Goal: Check status: Verify the current state of an ongoing process or item

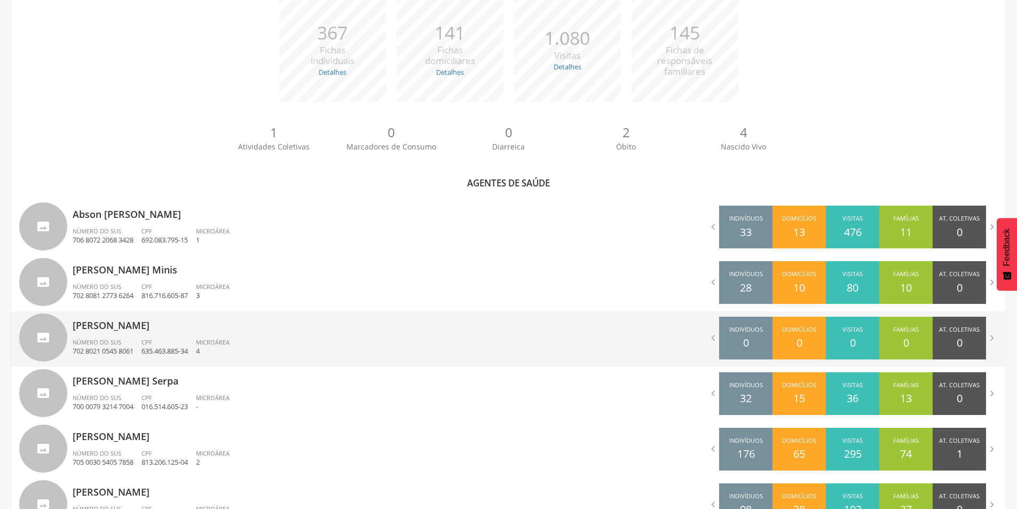
scroll to position [232, 0]
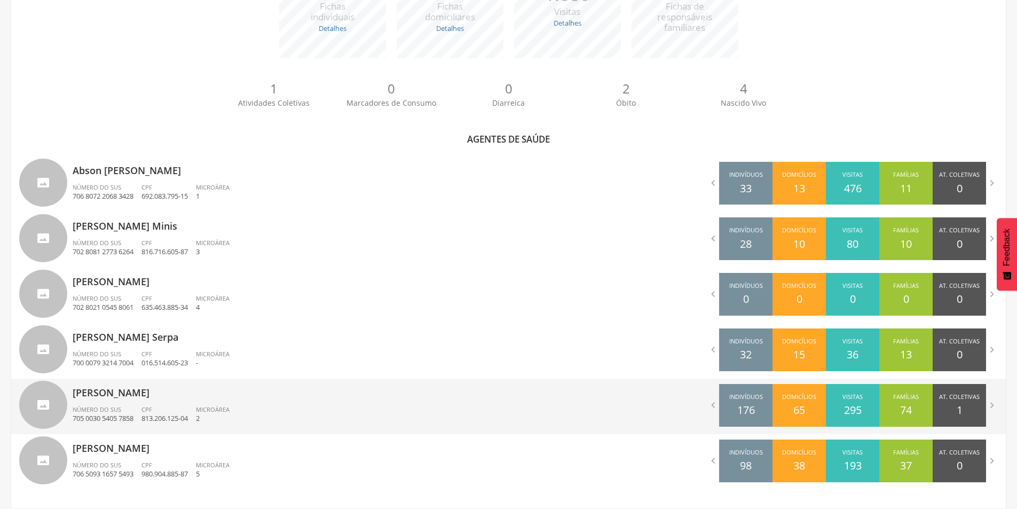
click at [158, 404] on div "[PERSON_NAME] Número do SUS 705 0030 5405 7858 CPF 813.206.125-04 Microárea 2" at bounding box center [287, 407] width 428 height 56
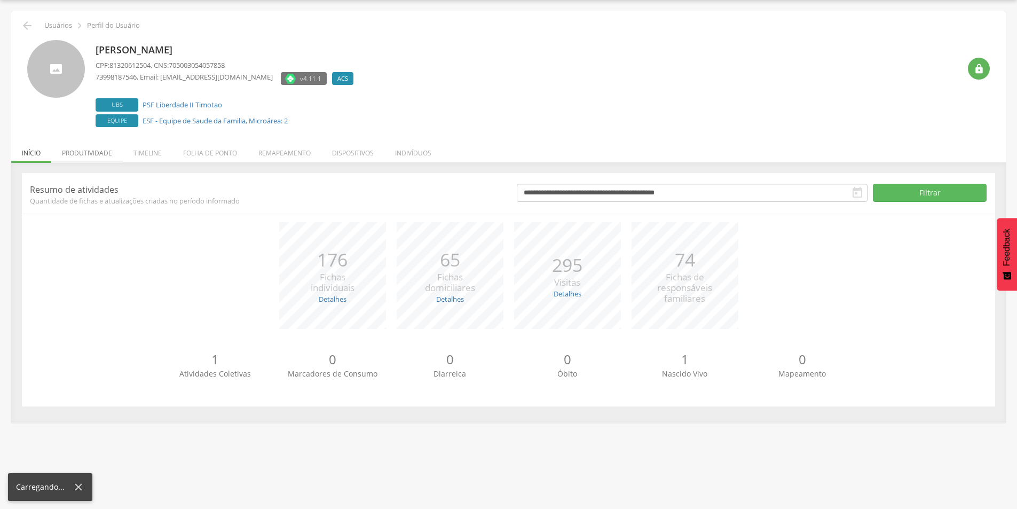
click at [109, 155] on li "Produtividade" at bounding box center [87, 150] width 72 height 25
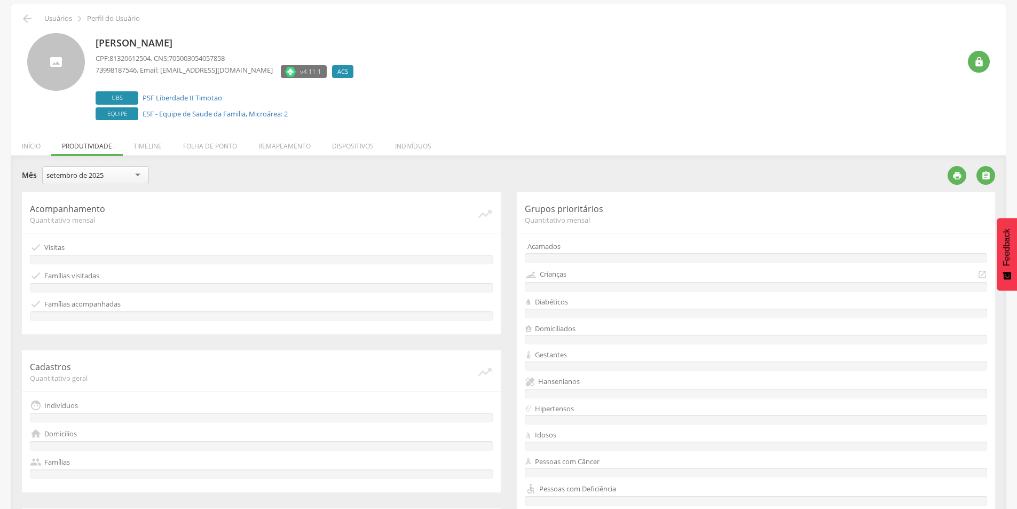
scroll to position [0, 0]
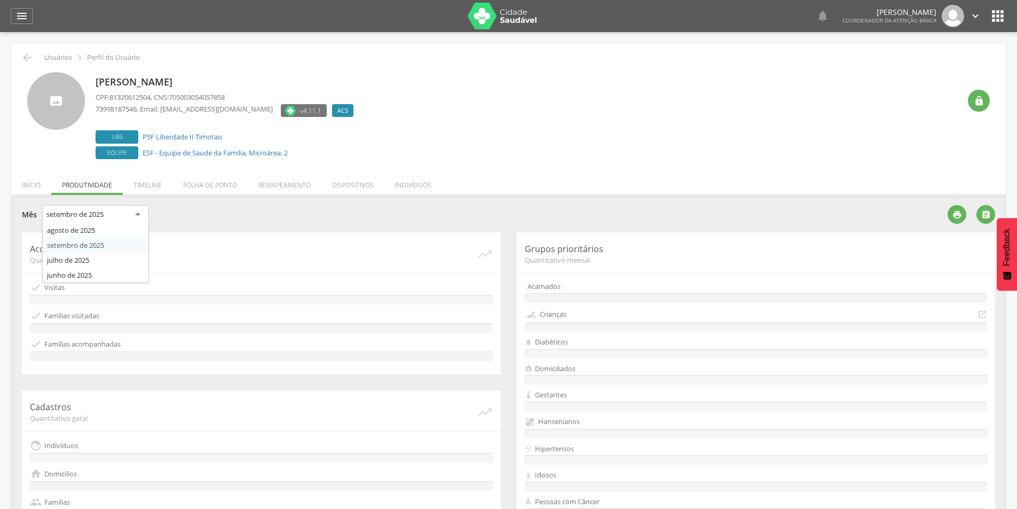
click at [111, 215] on div "setembro de 2025" at bounding box center [95, 214] width 107 height 19
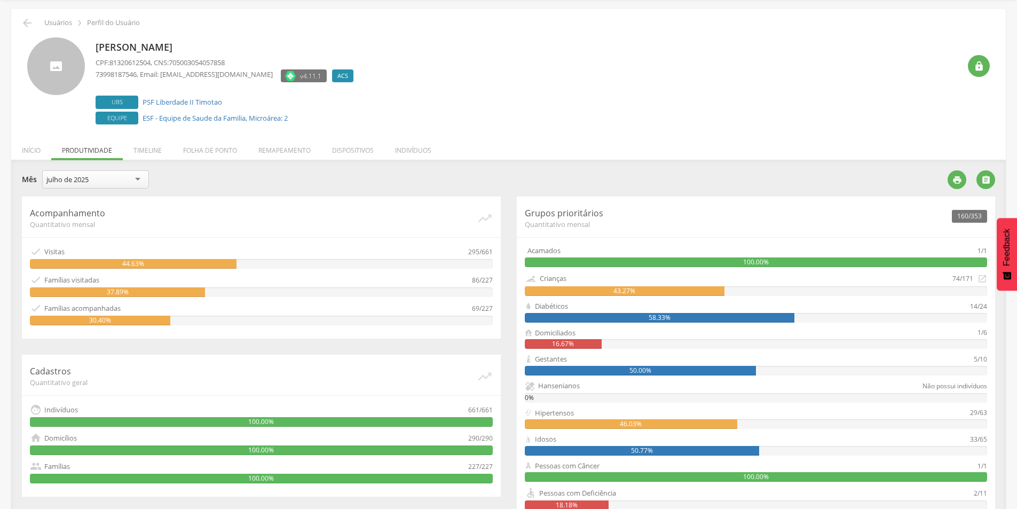
scroll to position [53, 0]
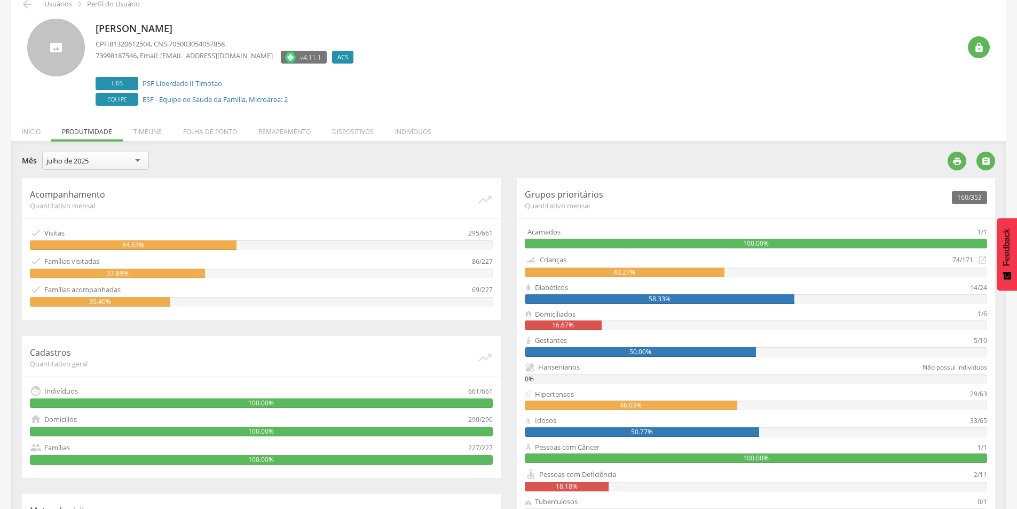
click at [119, 160] on div "julho de 2025" at bounding box center [95, 161] width 107 height 18
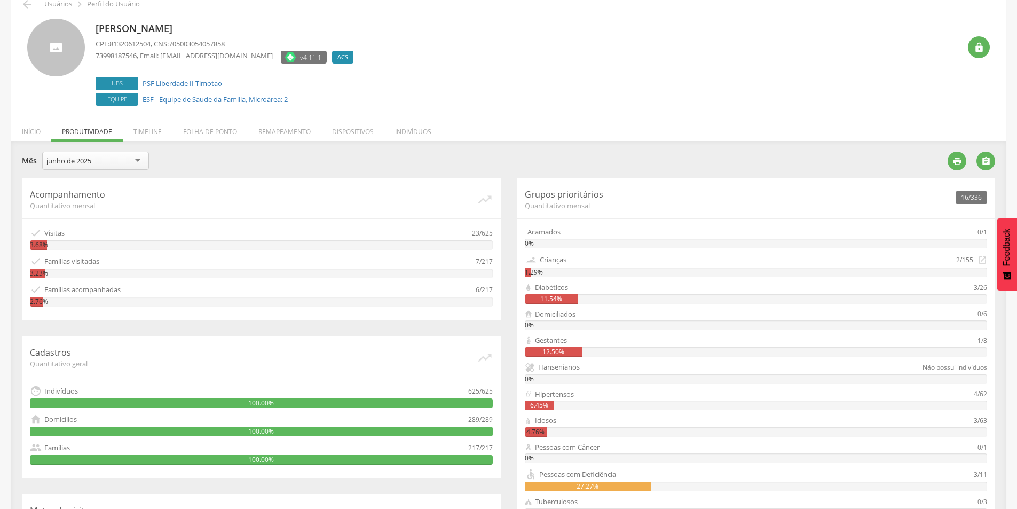
click at [111, 162] on div "junho de 2025" at bounding box center [95, 161] width 107 height 18
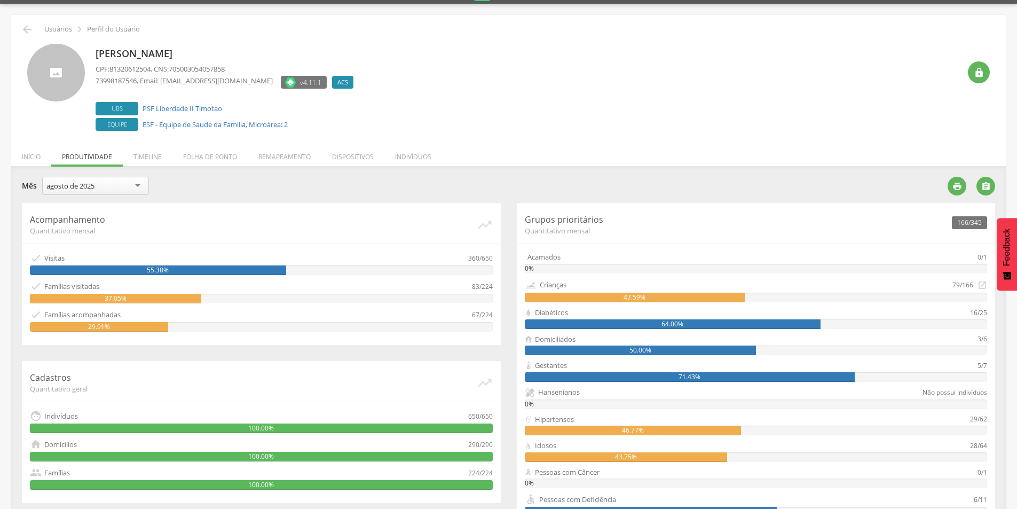
scroll to position [28, 0]
click at [93, 187] on div "agosto de 2025" at bounding box center [70, 187] width 48 height 10
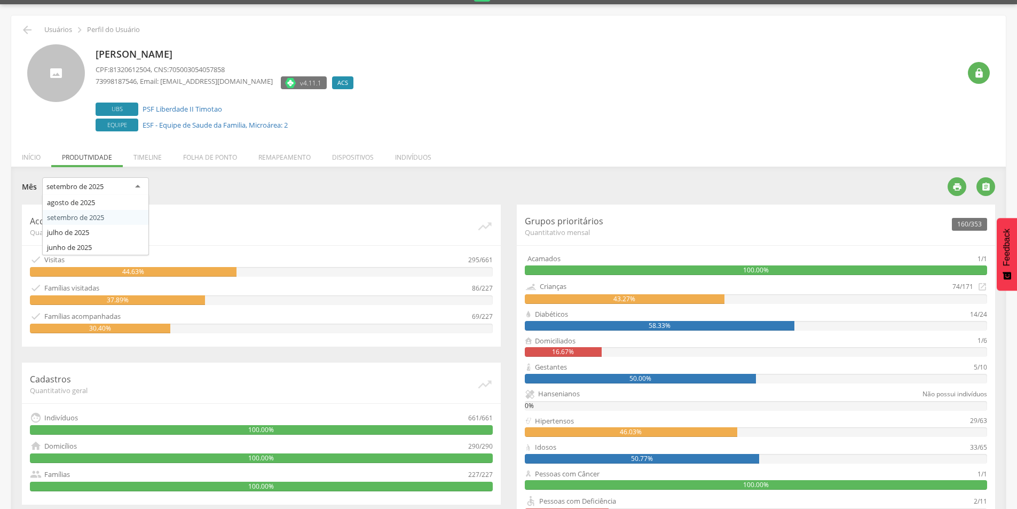
click at [139, 186] on div "setembro de 2025" at bounding box center [95, 186] width 107 height 19
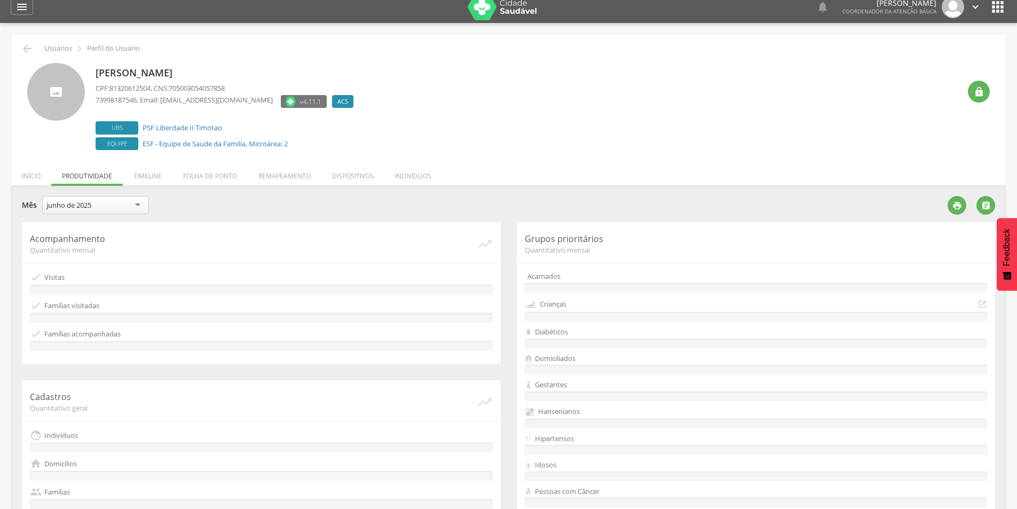
scroll to position [0, 0]
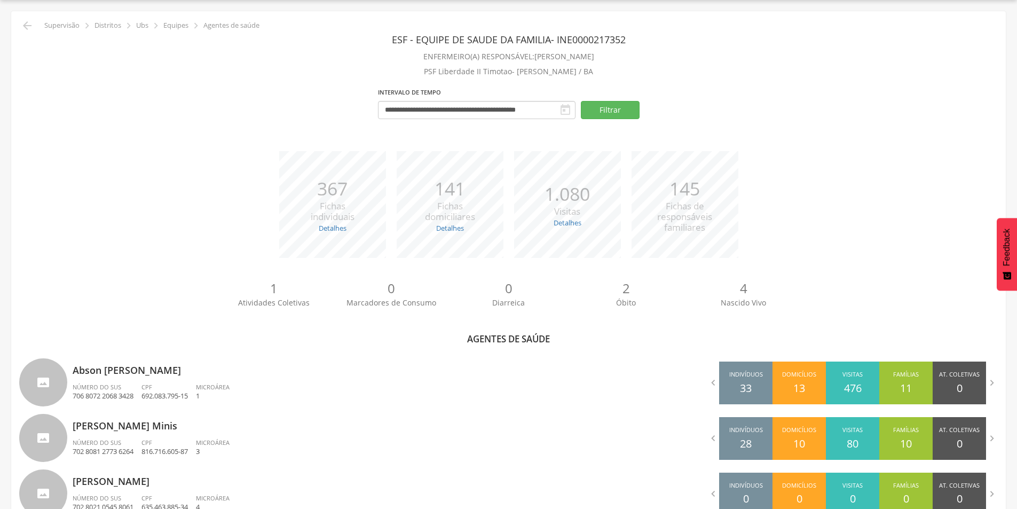
scroll to position [188, 0]
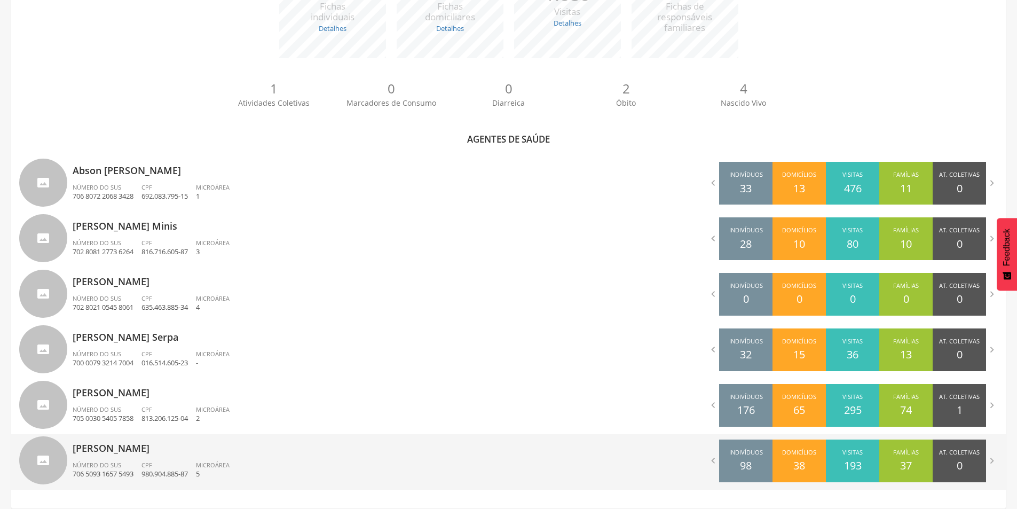
click at [119, 444] on p "[PERSON_NAME]" at bounding box center [287, 444] width 428 height 21
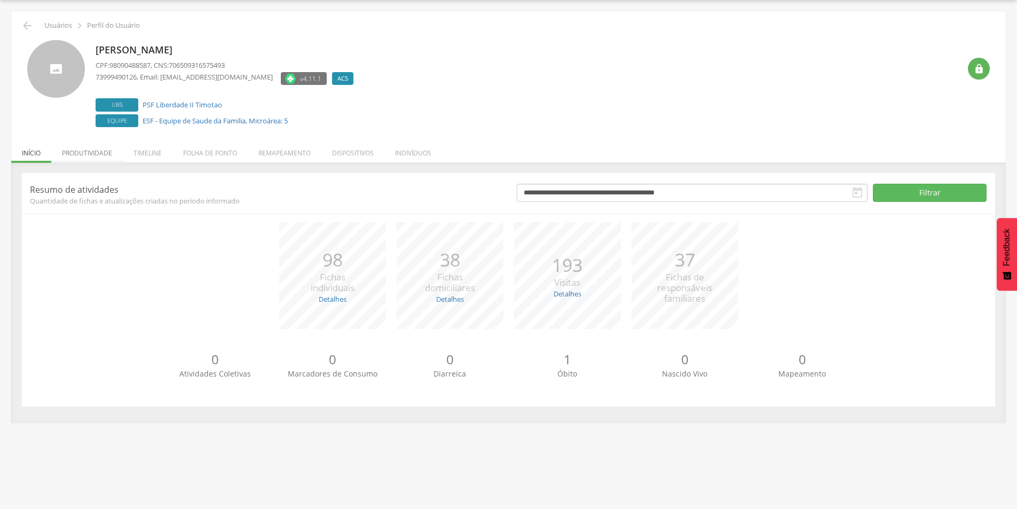
click at [99, 154] on li "Produtividade" at bounding box center [87, 150] width 72 height 25
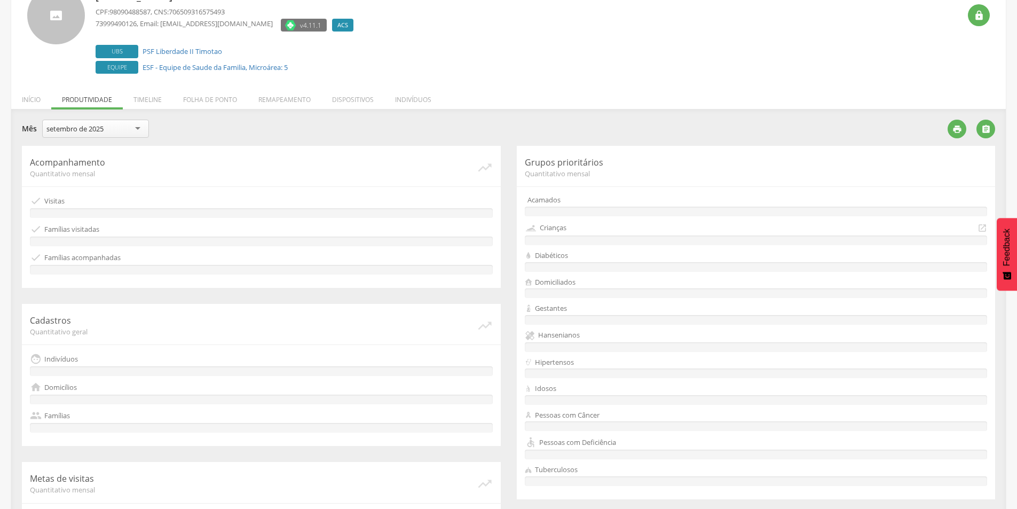
scroll to position [81, 0]
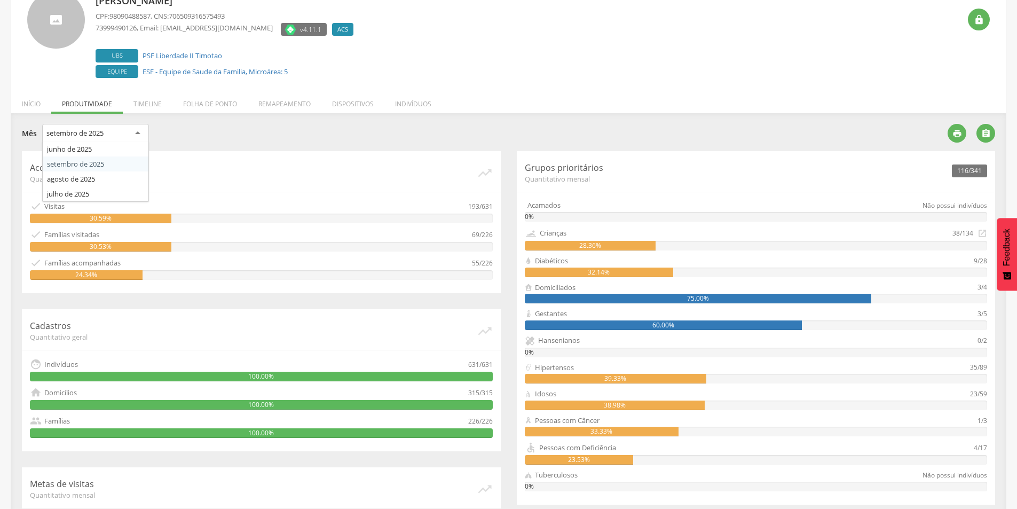
click at [122, 134] on div "setembro de 2025" at bounding box center [95, 133] width 107 height 19
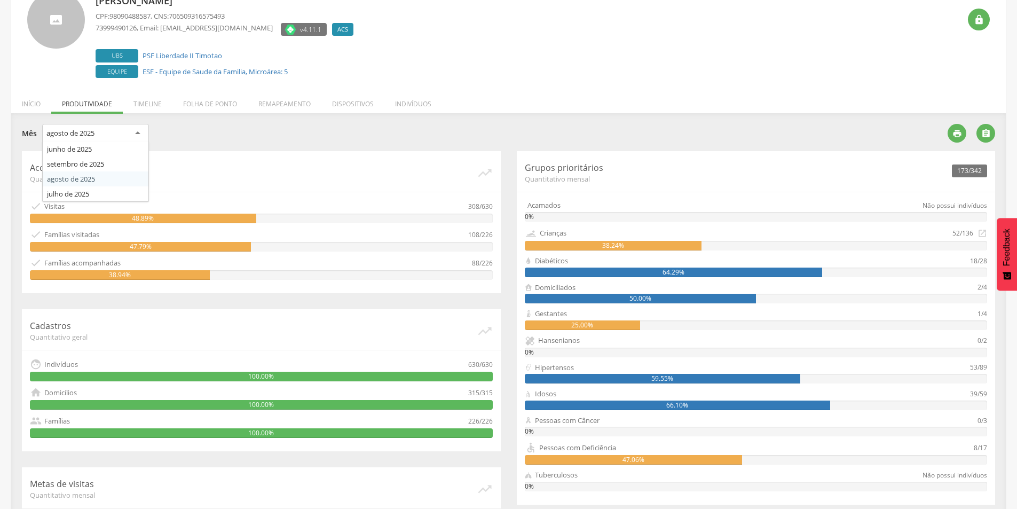
click at [132, 128] on div "agosto de 2025" at bounding box center [95, 133] width 107 height 19
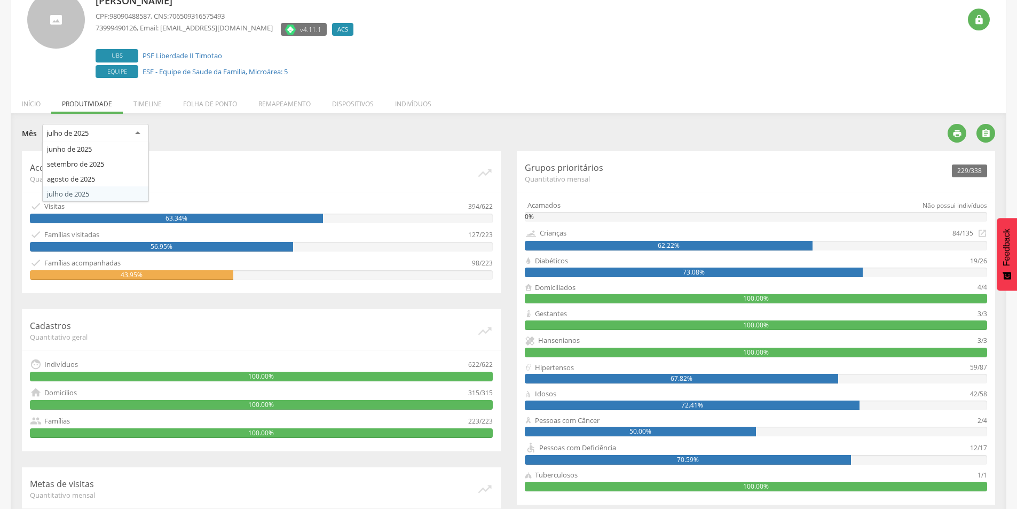
click at [73, 139] on div "julho de 2025" at bounding box center [95, 133] width 107 height 19
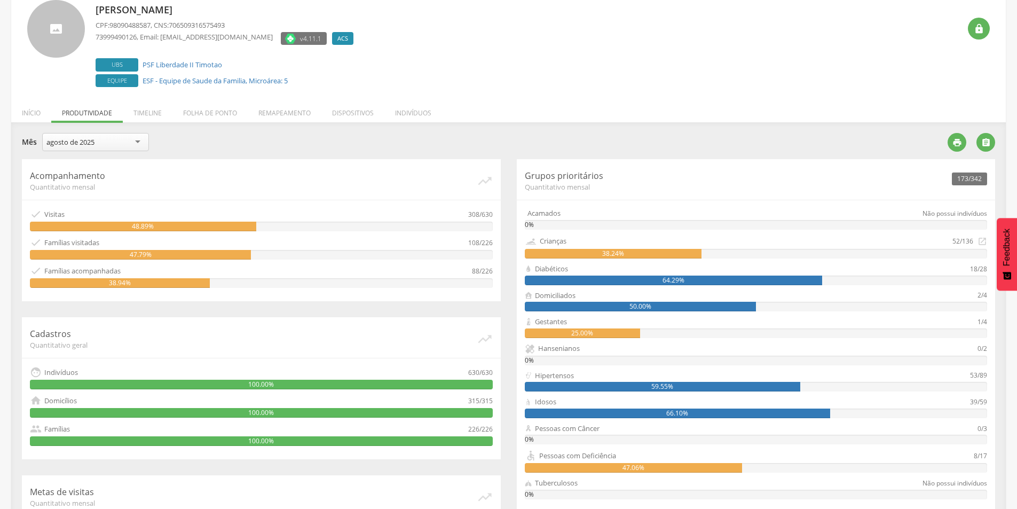
scroll to position [0, 0]
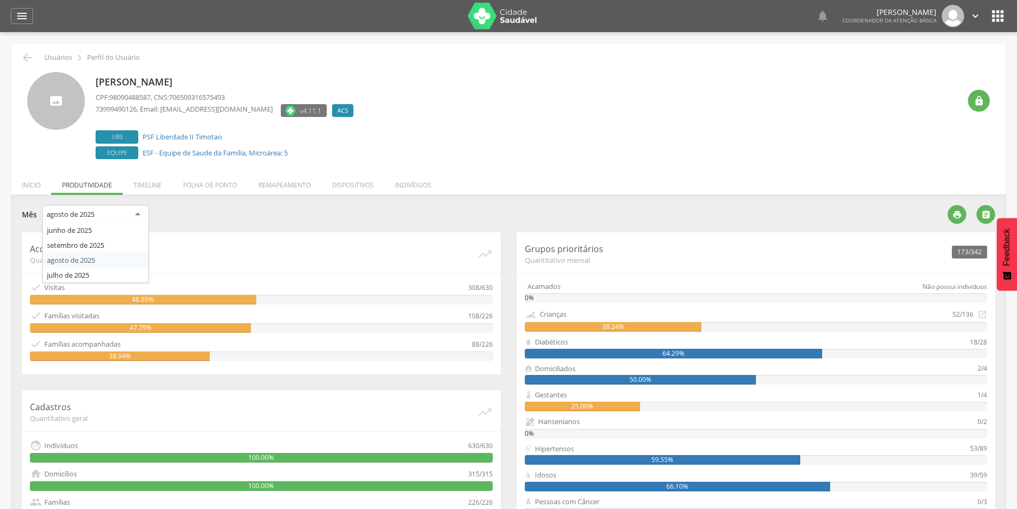
click at [135, 210] on div "agosto de 2025" at bounding box center [95, 214] width 107 height 19
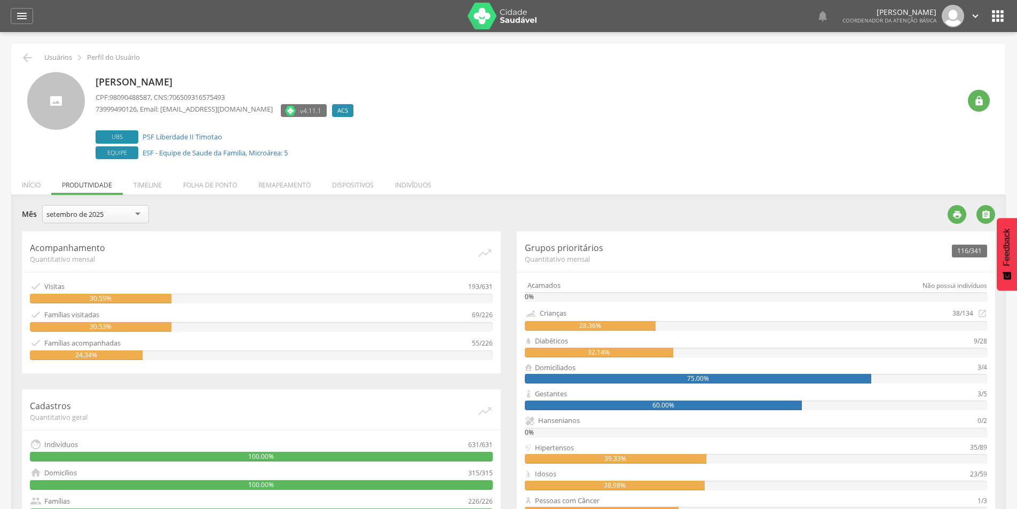
click at [107, 218] on div "setembro de 2025" at bounding box center [95, 214] width 107 height 18
